Goal: Navigation & Orientation: Find specific page/section

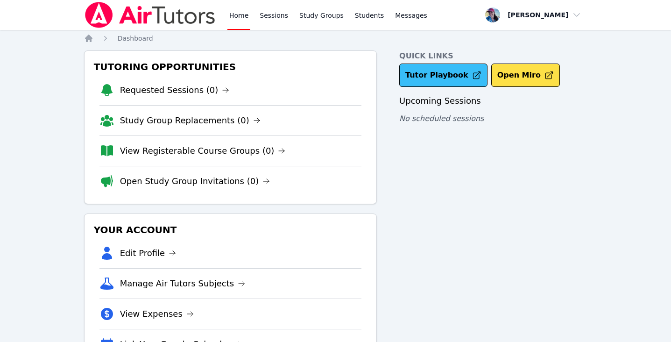
click at [459, 77] on link "Tutor Playbook" at bounding box center [443, 75] width 88 height 23
